Goal: Task Accomplishment & Management: Manage account settings

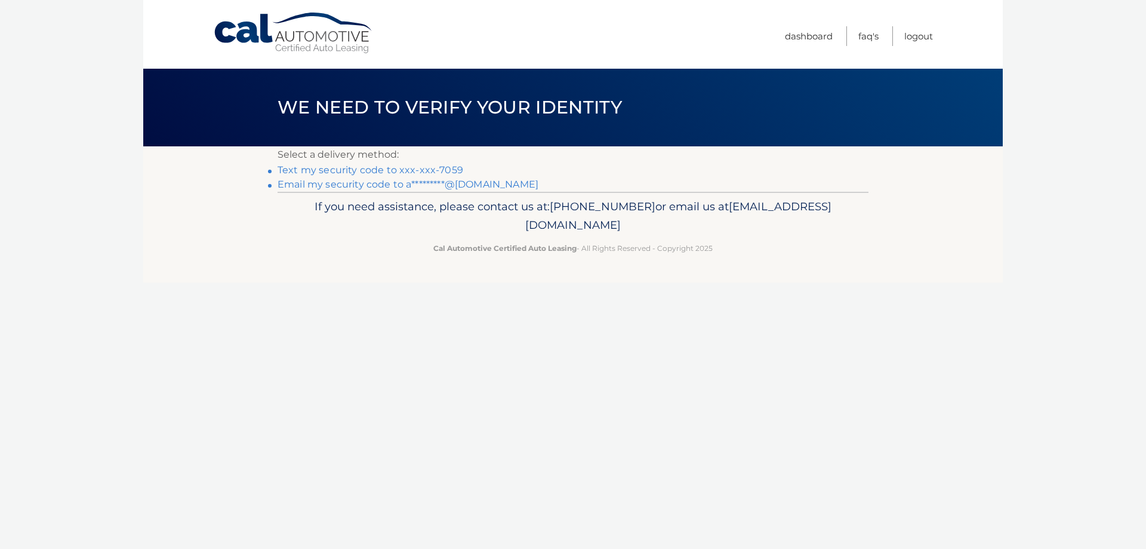
click at [352, 170] on link "Text my security code to xxx-xxx-7059" at bounding box center [371, 169] width 186 height 11
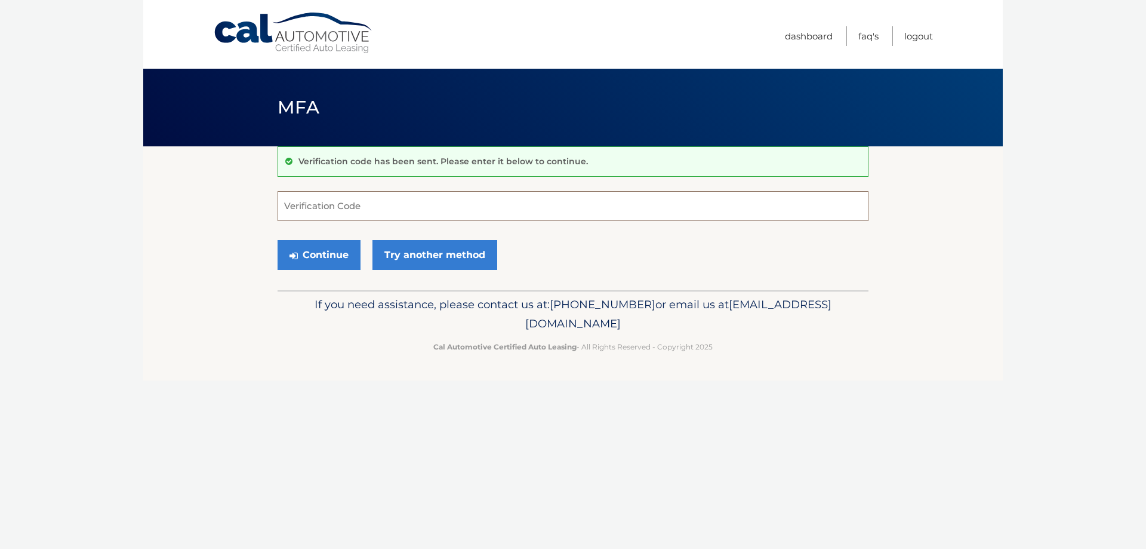
click at [693, 209] on input "Verification Code" at bounding box center [573, 206] width 591 height 30
type input "396982"
click at [328, 251] on button "Continue" at bounding box center [319, 255] width 83 height 30
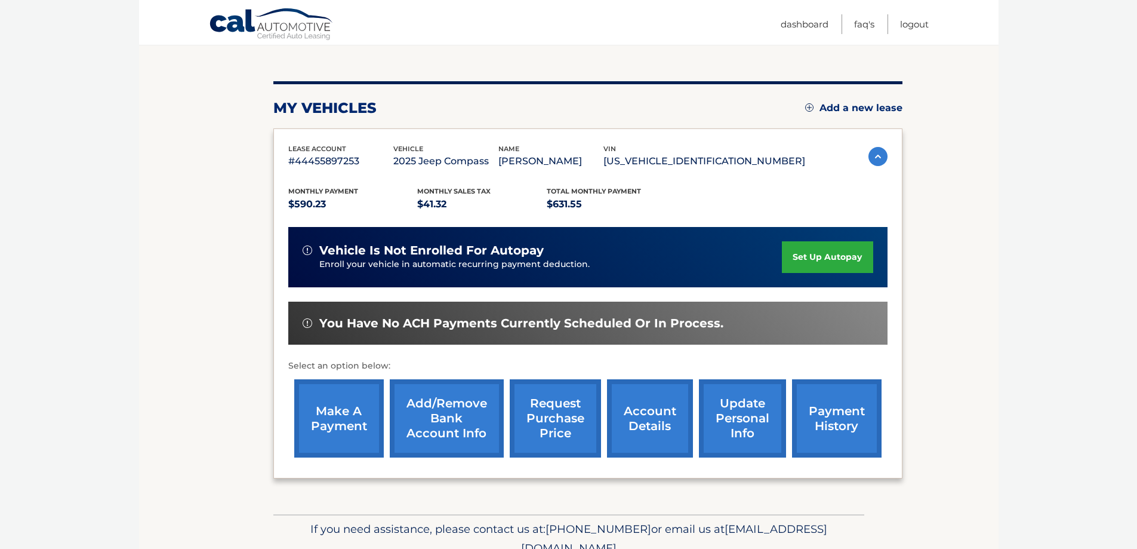
scroll to position [119, 0]
click at [922, 294] on section "my vehicles Add a new lease lease account #44455897253 vehicle 2025 Jeep Compas…" at bounding box center [569, 270] width 860 height 487
click at [341, 416] on link "make a payment" at bounding box center [339, 417] width 90 height 78
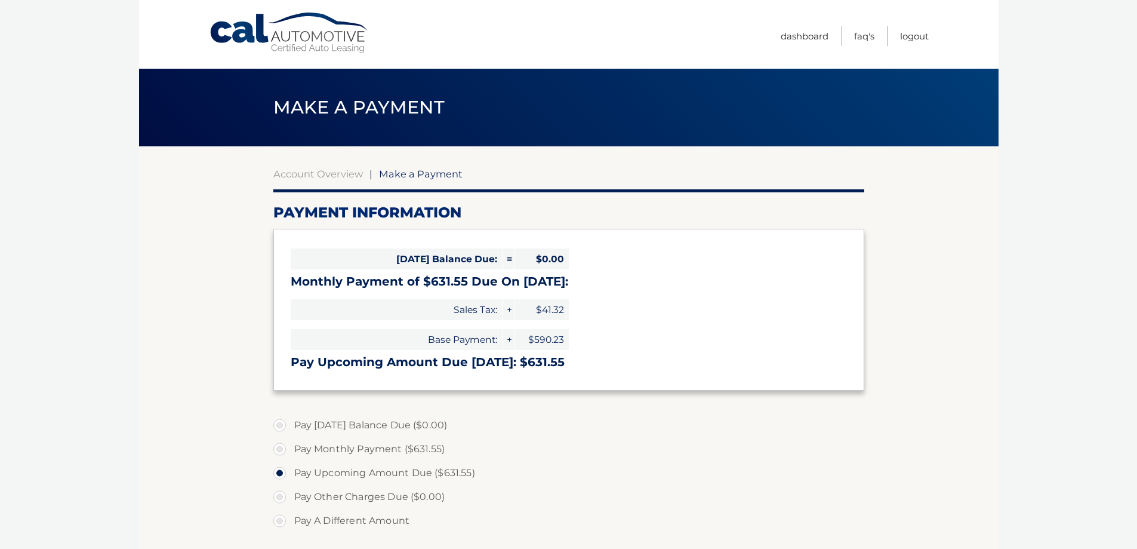
select select "MDJjZjlhMjgtMTliNS00MjgyLTkxYmEtYmUzNTVjM2I2N2Ux"
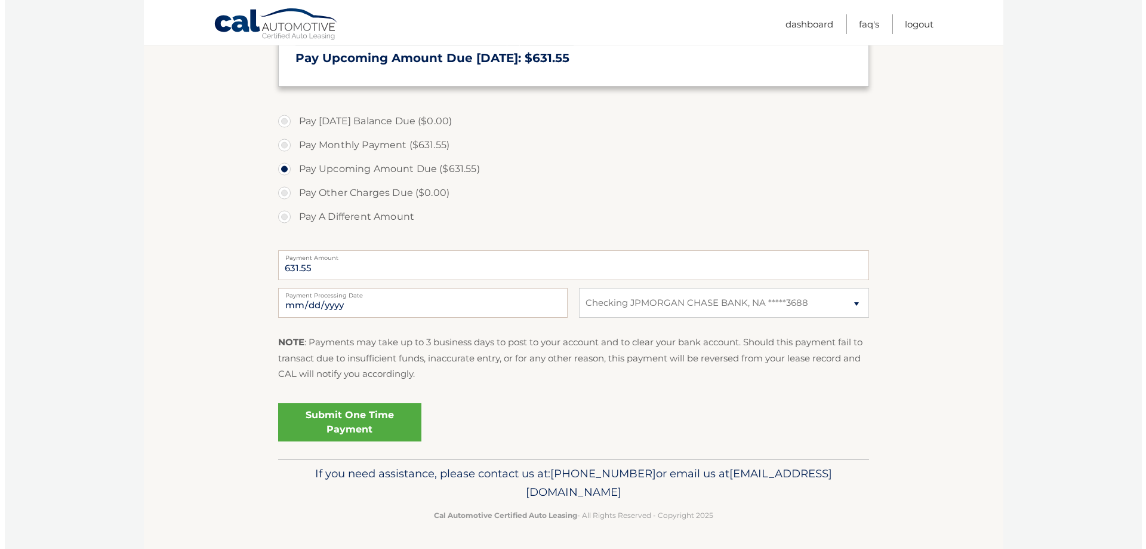
scroll to position [304, 0]
click at [367, 423] on link "Submit One Time Payment" at bounding box center [344, 421] width 143 height 38
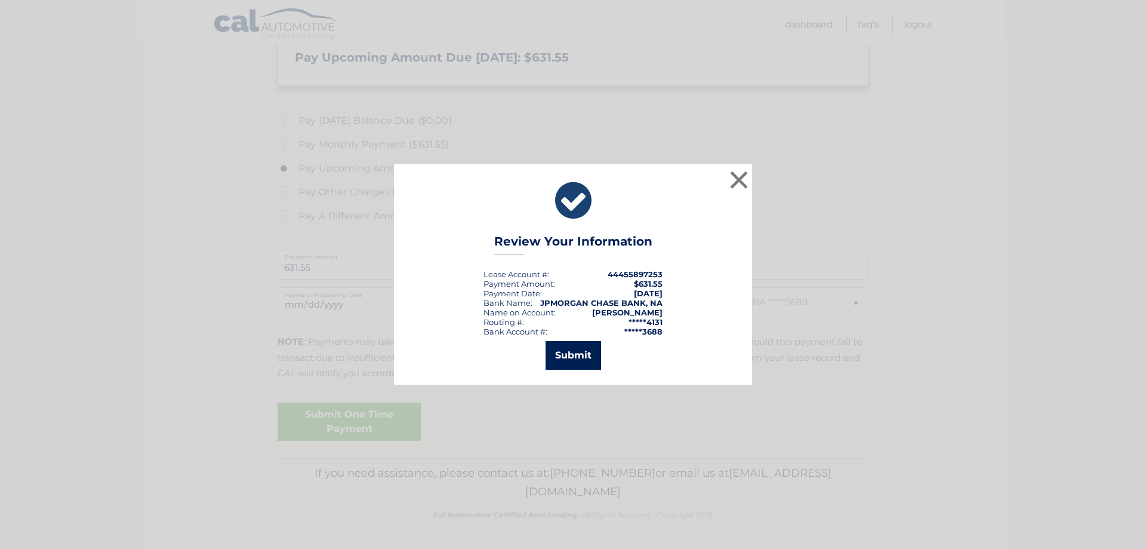
click at [571, 358] on button "Submit" at bounding box center [574, 355] width 56 height 29
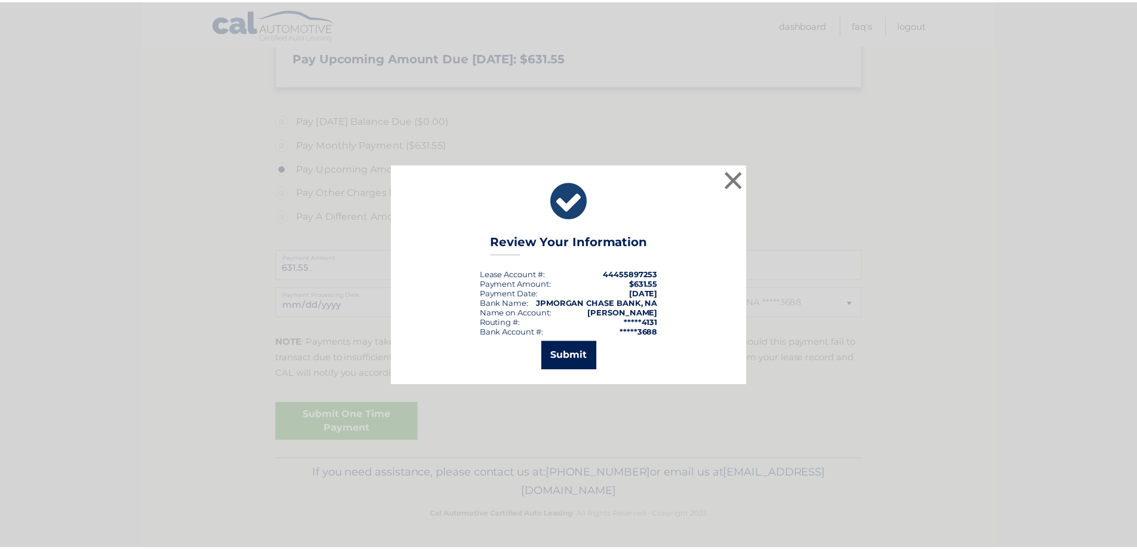
scroll to position [261, 0]
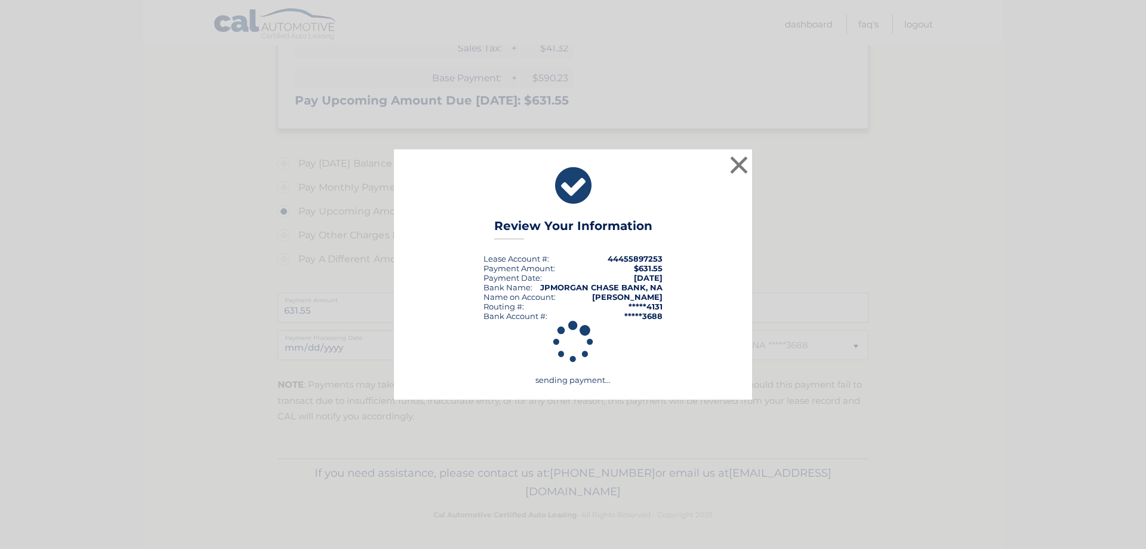
click at [816, 214] on div "× Review Your Information Lease Account #: 44455897253 Payment Amount: $631.55 …" at bounding box center [573, 274] width 1137 height 251
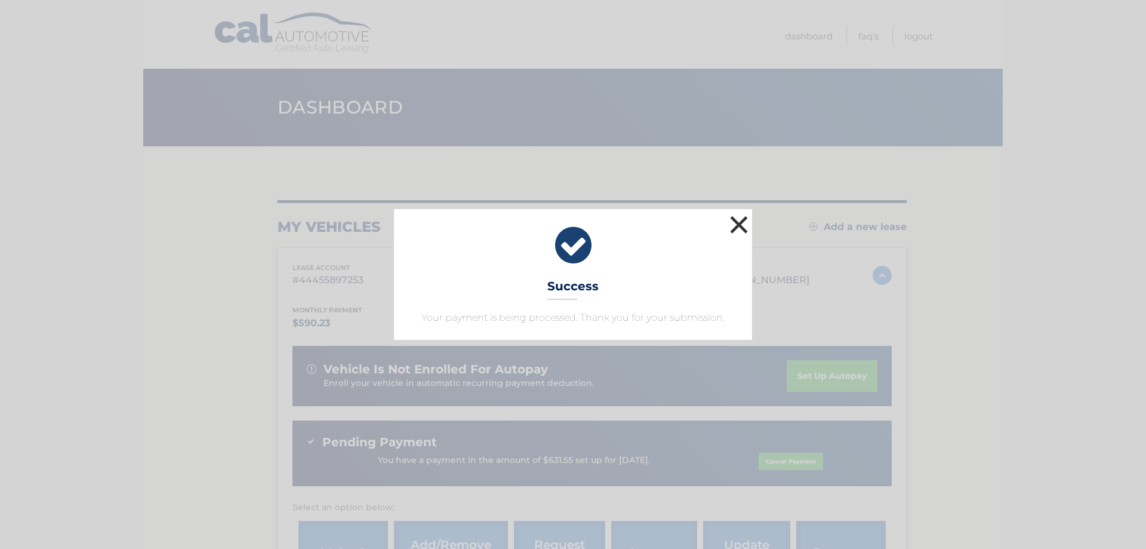
click at [741, 225] on button "×" at bounding box center [739, 225] width 24 height 24
